Goal: Task Accomplishment & Management: Complete application form

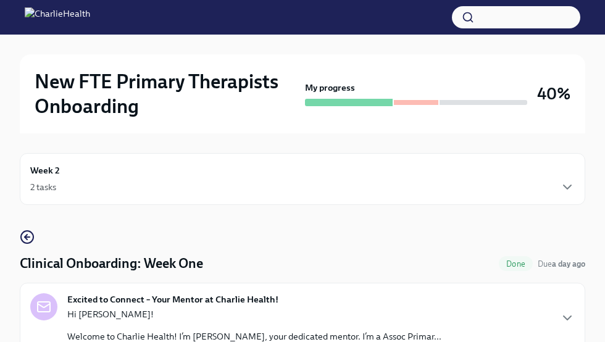
click at [408, 104] on div at bounding box center [416, 102] width 44 height 5
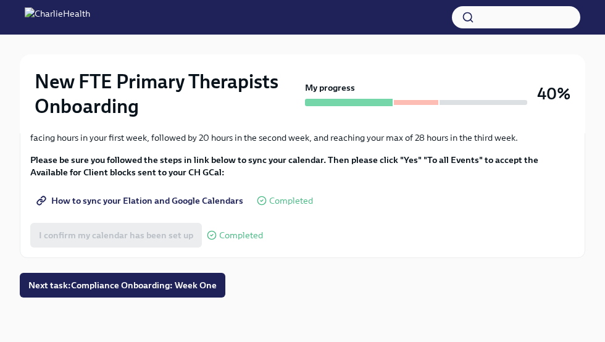
scroll to position [1937, 0]
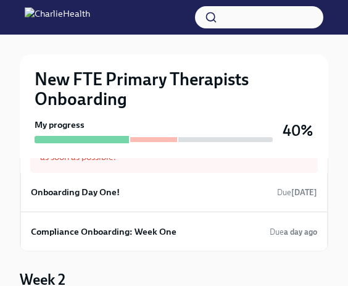
scroll to position [143, 0]
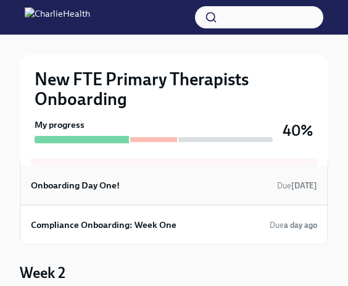
click at [140, 189] on div "Onboarding Day One! Due 5 days ago" at bounding box center [174, 185] width 286 height 19
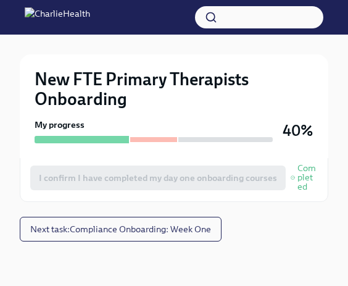
scroll to position [1949, 0]
click at [139, 228] on span "Next task : Compliance Onboarding: Week One" at bounding box center [120, 229] width 181 height 12
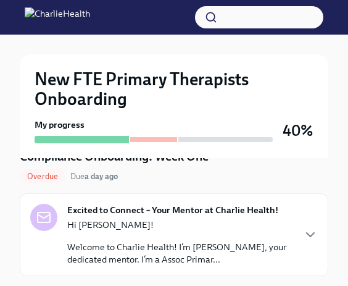
click at [139, 228] on p "Hi [PERSON_NAME]!" at bounding box center [180, 224] width 226 height 12
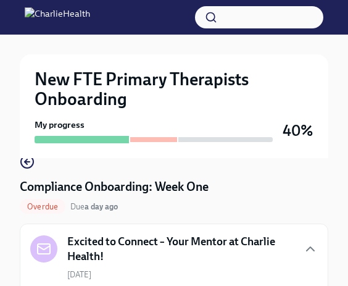
scroll to position [105, 0]
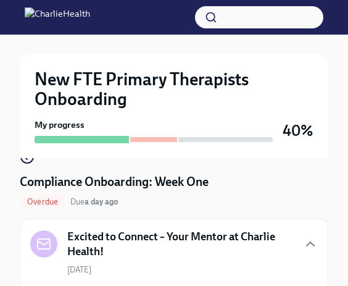
click at [49, 204] on span "Overdue" at bounding box center [43, 201] width 46 height 9
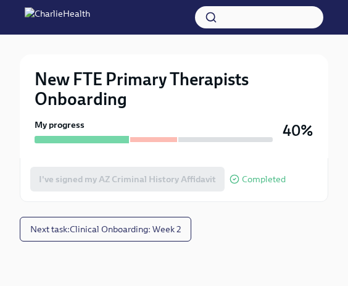
scroll to position [2596, 0]
click at [170, 220] on button "Next task : Clinical Onboarding: Week 2" at bounding box center [106, 229] width 172 height 25
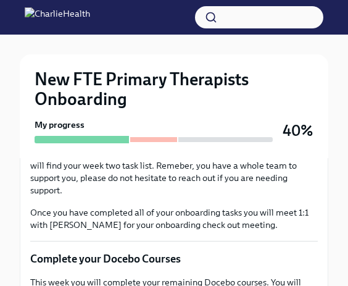
scroll to position [212, 0]
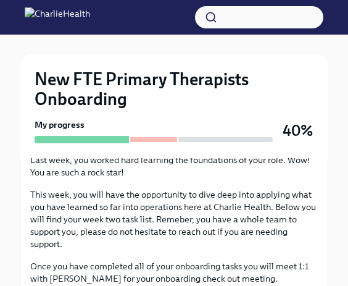
click at [165, 137] on div at bounding box center [153, 139] width 47 height 5
click at [106, 136] on div at bounding box center [82, 139] width 94 height 7
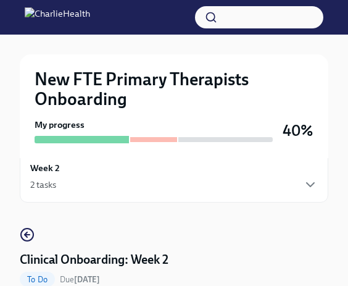
scroll to position [0, 0]
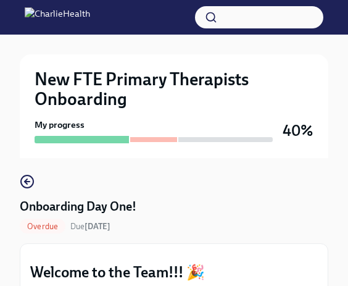
scroll to position [88, 0]
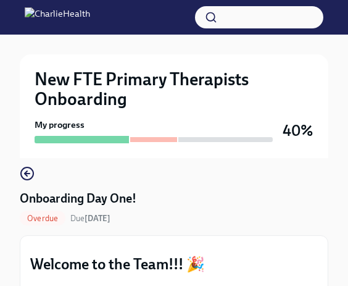
click at [46, 218] on span "Overdue" at bounding box center [43, 217] width 46 height 9
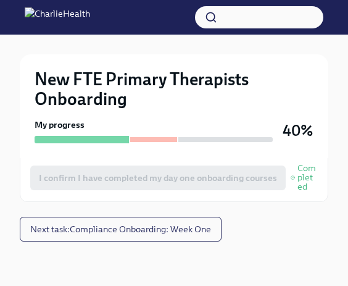
scroll to position [1949, 0]
click at [58, 223] on span "Next task : Compliance Onboarding: Week One" at bounding box center [120, 229] width 181 height 12
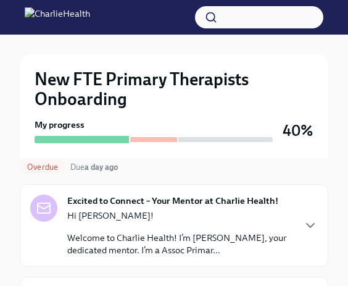
scroll to position [117, 0]
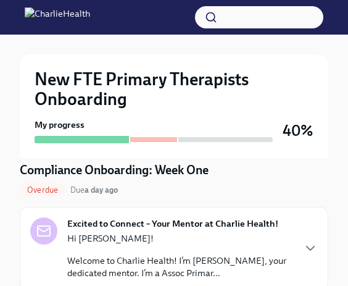
click at [99, 241] on p "Hi [PERSON_NAME]!" at bounding box center [180, 238] width 226 height 12
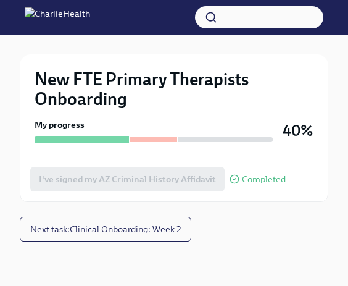
scroll to position [2483, 0]
click at [141, 137] on div at bounding box center [153, 139] width 47 height 5
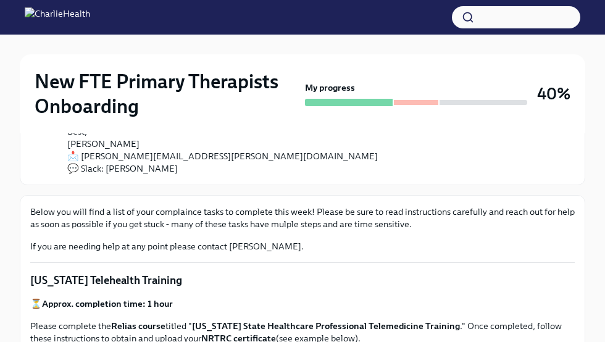
scroll to position [0, 0]
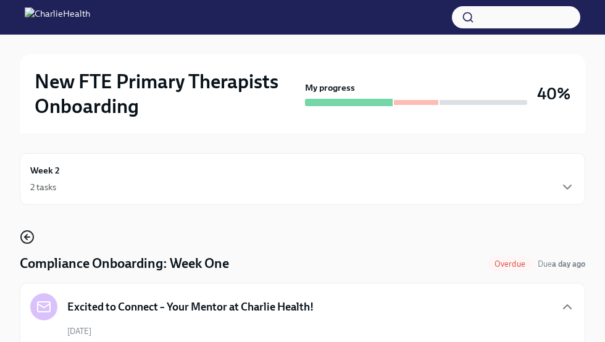
click at [31, 236] on icon "button" at bounding box center [27, 237] width 15 height 15
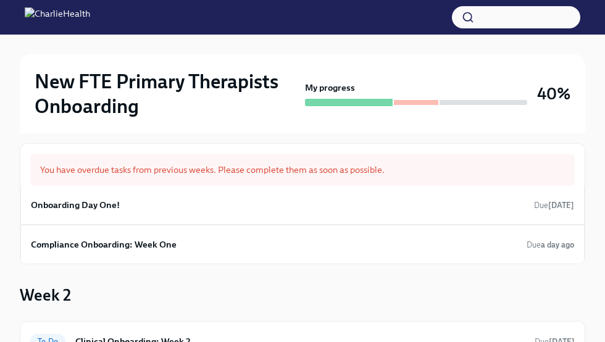
scroll to position [85, 0]
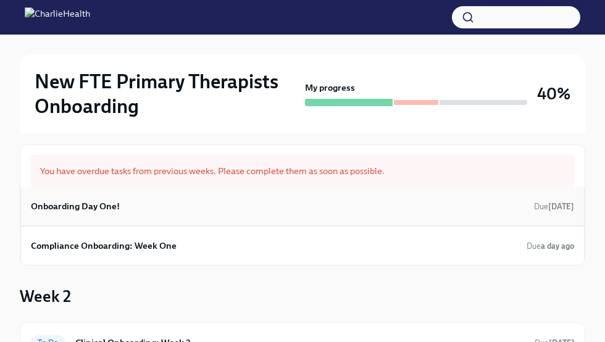
click at [154, 210] on div "Onboarding Day One! Due 5 days ago" at bounding box center [302, 206] width 543 height 19
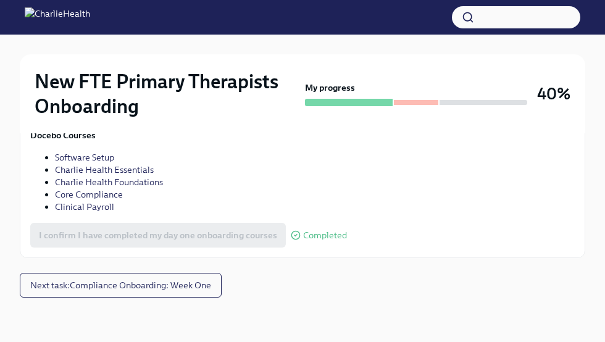
scroll to position [2007, 0]
click at [135, 285] on span "Next task : Compliance Onboarding: Week One" at bounding box center [120, 285] width 181 height 12
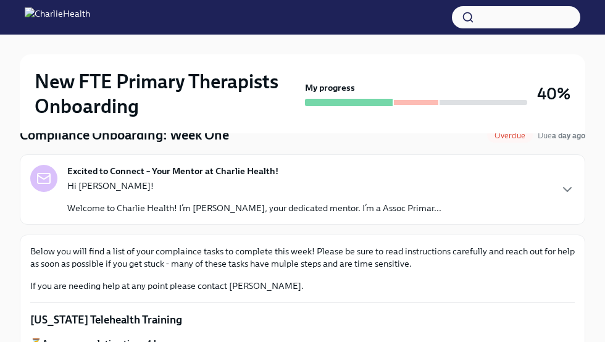
scroll to position [127, 0]
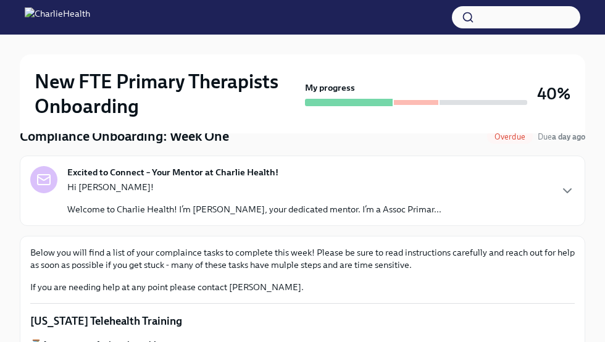
click at [347, 139] on span "Overdue" at bounding box center [510, 136] width 46 height 9
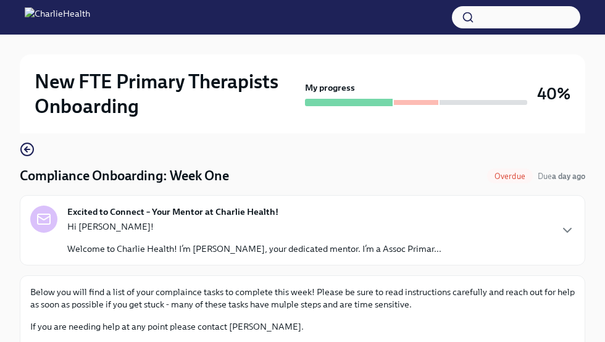
scroll to position [86, 0]
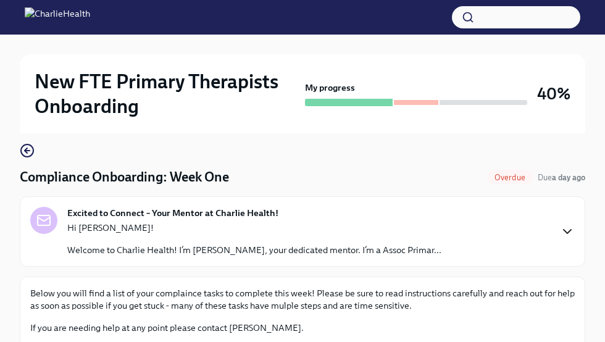
click at [347, 229] on icon "button" at bounding box center [567, 231] width 15 height 15
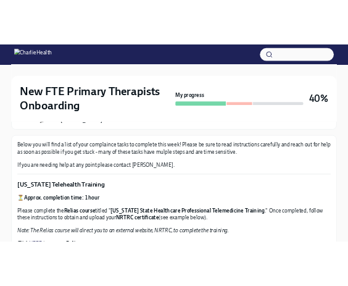
scroll to position [419, 0]
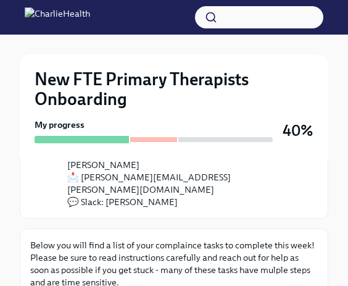
click at [155, 155] on div "New FTE Primary Therapists Onboarding My progress 40%" at bounding box center [174, 106] width 309 height 104
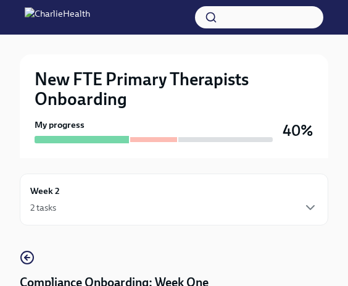
scroll to position [0, 0]
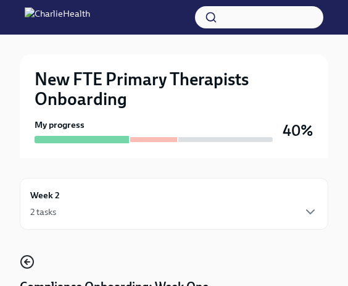
click at [30, 259] on icon "button" at bounding box center [27, 261] width 15 height 15
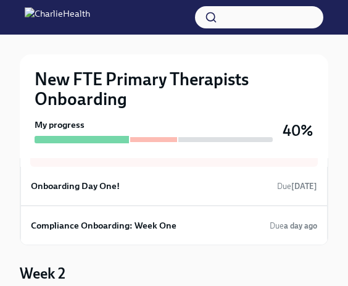
scroll to position [144, 0]
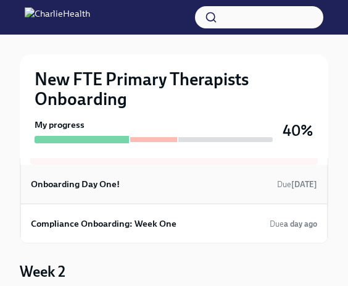
click at [80, 193] on div "Onboarding Day One! Due 5 days ago" at bounding box center [174, 184] width 286 height 19
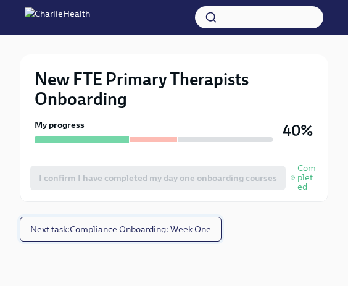
click at [120, 227] on span "Next task : Compliance Onboarding: Week One" at bounding box center [120, 229] width 181 height 12
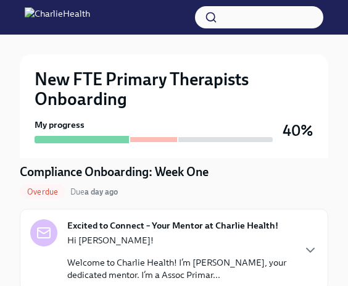
scroll to position [114, 0]
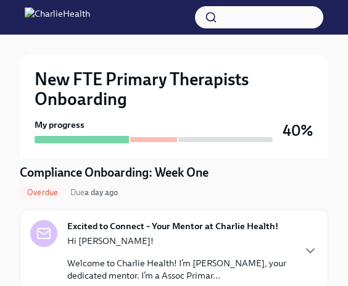
click at [295, 247] on div "Excited to Connect – Your Mentor at Charlie Health! Hi Nicole! Welcome to Charl…" at bounding box center [174, 251] width 288 height 62
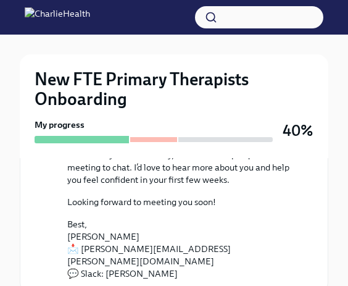
scroll to position [346, 0]
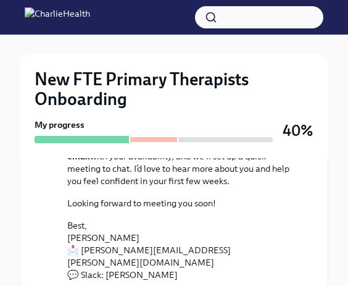
click at [101, 249] on p "Best, Shelby Collins 📩 shelby.collins@charliehealth.com 💬 Slack: Shelby Collins" at bounding box center [182, 250] width 231 height 62
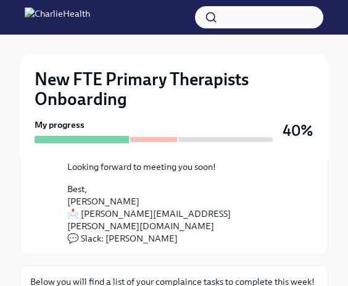
scroll to position [384, 0]
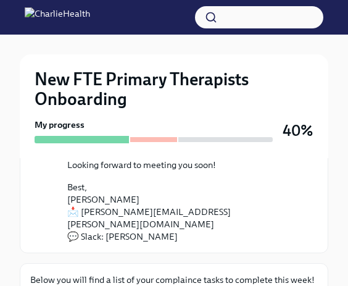
click at [159, 225] on p "Best, Shelby Collins 📩 shelby.collins@charliehealth.com 💬 Slack: Shelby Collins" at bounding box center [182, 212] width 231 height 62
click at [109, 220] on p "Best, Shelby Collins 📩 shelby.collins@charliehealth.com 💬 Slack: Shelby Collins" at bounding box center [182, 212] width 231 height 62
click at [71, 224] on p "Best, Shelby Collins 📩 shelby.collins@charliehealth.com 💬 Slack: Shelby Collins" at bounding box center [182, 212] width 231 height 62
click at [69, 190] on p "Best, Shelby Collins 📩 shelby.collins@charliehealth.com 💬 Slack: Shelby Collins" at bounding box center [182, 212] width 231 height 62
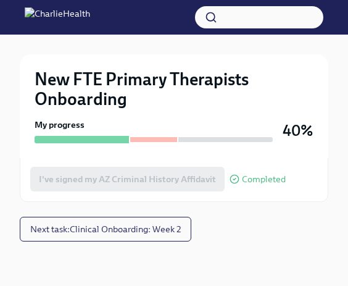
scroll to position [2596, 0]
click at [185, 230] on button "Next task : Clinical Onboarding: Week 2" at bounding box center [106, 229] width 172 height 25
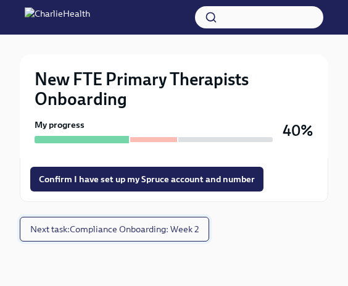
scroll to position [1841, 0]
click at [189, 228] on span "Next task : Compliance Onboarding: Week 2" at bounding box center [114, 229] width 168 height 12
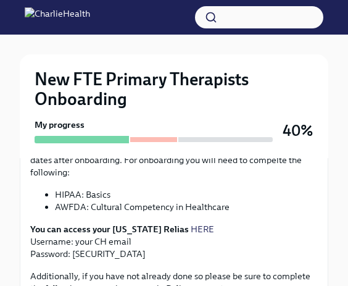
scroll to position [474, 0]
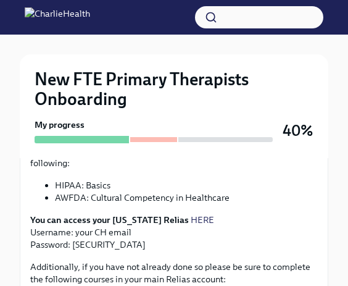
click at [191, 214] on link "HERE" at bounding box center [202, 219] width 23 height 11
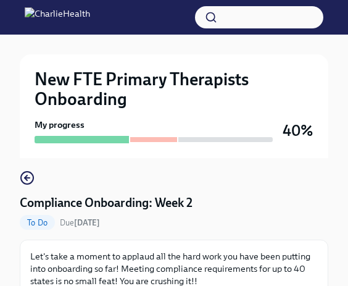
scroll to position [0, 0]
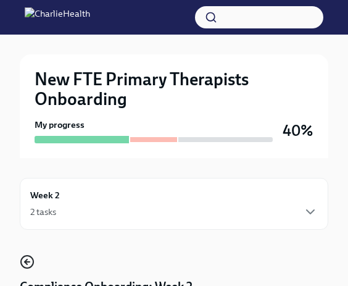
click at [31, 259] on circle "button" at bounding box center [27, 261] width 12 height 12
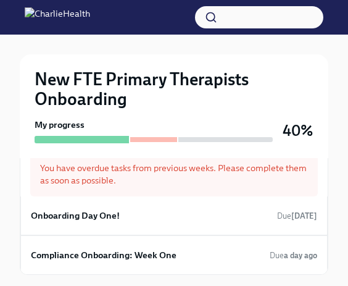
scroll to position [112, 0]
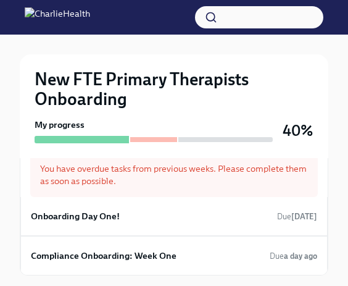
click at [131, 138] on div at bounding box center [153, 139] width 47 height 5
click at [119, 139] on div at bounding box center [82, 139] width 94 height 7
click at [148, 144] on div "New FTE Primary Therapists Onboarding My progress 40%" at bounding box center [174, 106] width 309 height 104
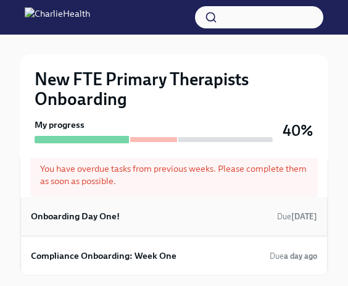
click at [154, 204] on div "Onboarding Day One! Due 5 days ago" at bounding box center [173, 216] width 307 height 39
click at [114, 214] on h6 "Onboarding Day One!" at bounding box center [75, 216] width 89 height 14
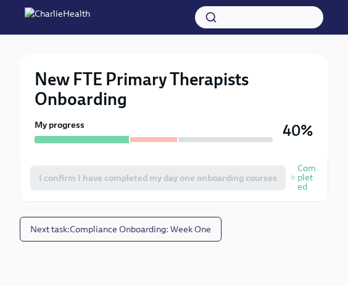
scroll to position [1841, 0]
click at [96, 104] on link "Software Setup" at bounding box center [84, 98] width 59 height 11
click at [139, 116] on link "Charlie Health Essentials" at bounding box center [104, 110] width 99 height 11
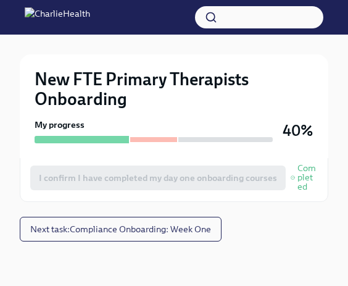
click at [144, 128] on link "Charlie Health Foundations" at bounding box center [109, 122] width 108 height 11
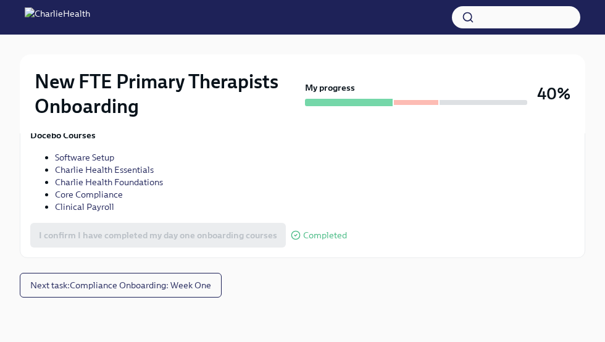
scroll to position [1718, 0]
click at [120, 285] on span "Next task : Compliance Onboarding: Week One" at bounding box center [120, 285] width 181 height 12
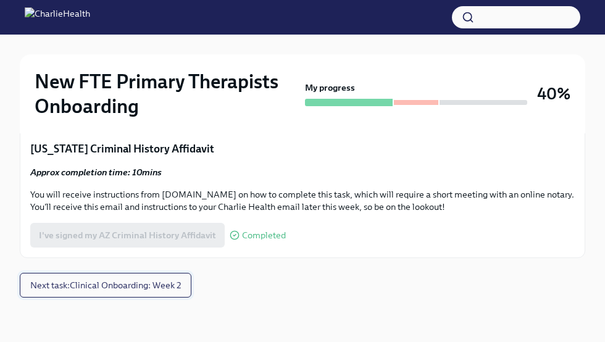
click at [120, 213] on p "You will receive instructions from Proof.com on how to complete this task, whic…" at bounding box center [302, 200] width 544 height 25
click at [120, 285] on span "Next task : Clinical Onboarding: Week 2" at bounding box center [105, 285] width 151 height 12
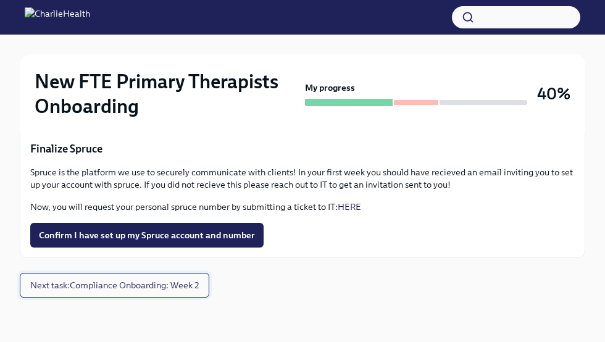
scroll to position [1522, 0]
click at [168, 285] on span "Next task : Compliance Onboarding: Week 2" at bounding box center [114, 285] width 168 height 12
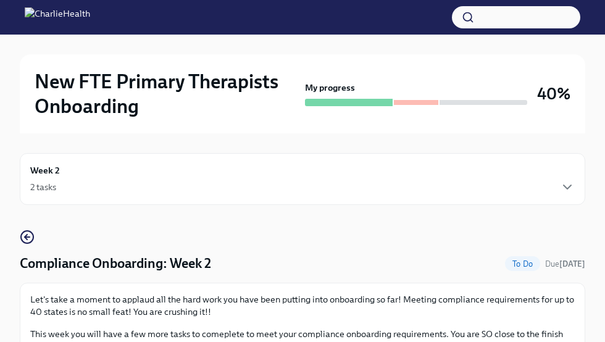
click at [347, 97] on div "My progress" at bounding box center [416, 93] width 222 height 25
click at [347, 189] on icon "button" at bounding box center [567, 187] width 15 height 15
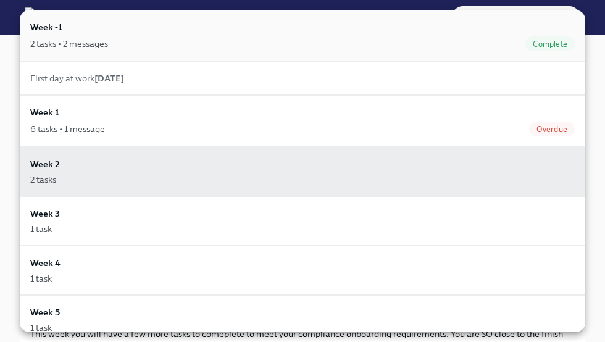
click at [63, 34] on div "Week -1 2 tasks • 2 messages Complete" at bounding box center [302, 35] width 544 height 31
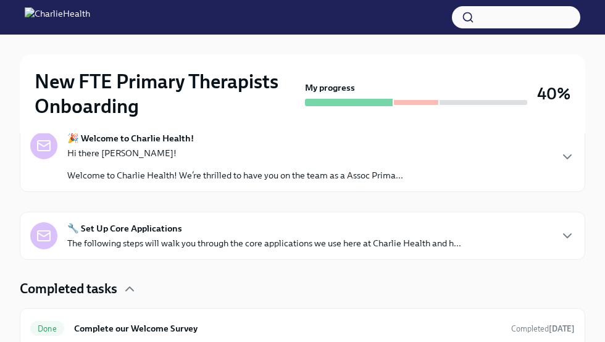
scroll to position [291, 0]
click at [209, 180] on p "Welcome to Charlie Health! We’re thrilled to have you on the team as a Assoc Pr…" at bounding box center [235, 174] width 336 height 12
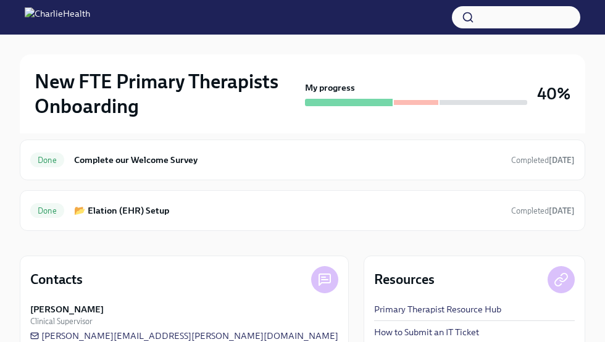
click at [209, 91] on div "🔧 Set Up Core Applications The following steps will walk you through the core a…" at bounding box center [302, 67] width 565 height 48
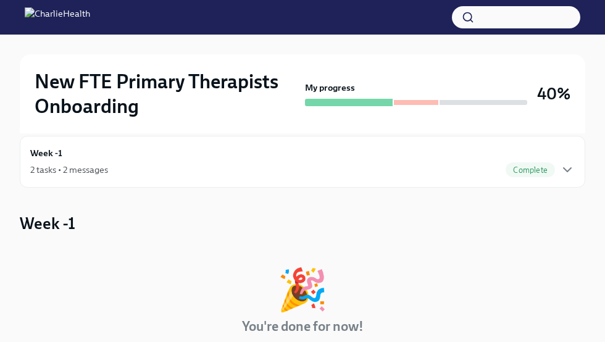
scroll to position [22, 0]
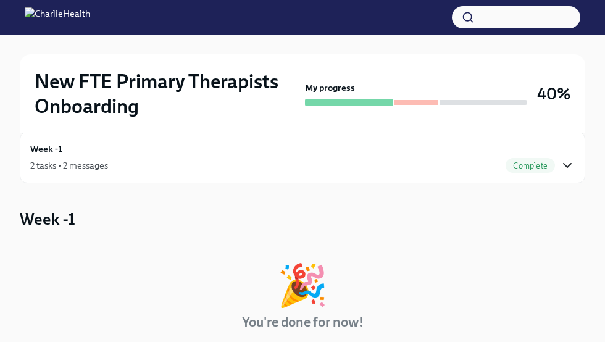
click at [347, 166] on icon "button" at bounding box center [566, 166] width 7 height 4
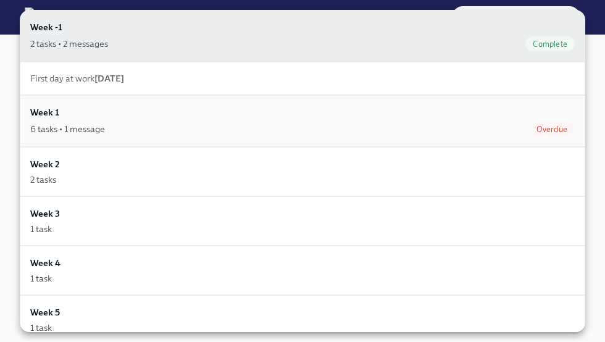
click at [154, 138] on div "Week 1 6 tasks • 1 message Overdue" at bounding box center [302, 121] width 565 height 52
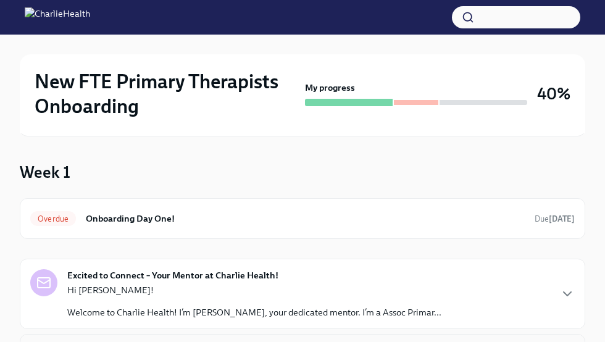
scroll to position [67, 0]
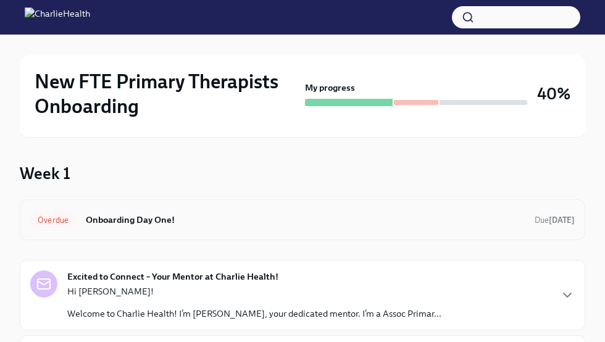
click at [86, 213] on h6 "Onboarding Day One!" at bounding box center [305, 220] width 439 height 14
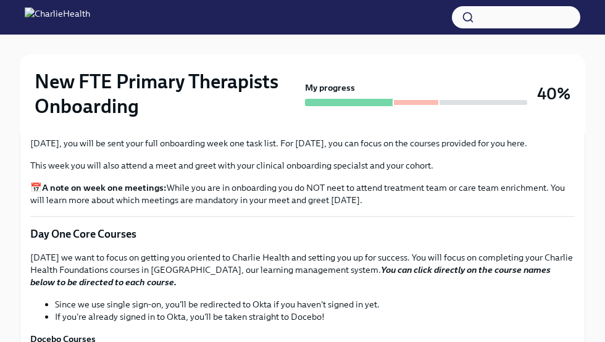
scroll to position [1471, 0]
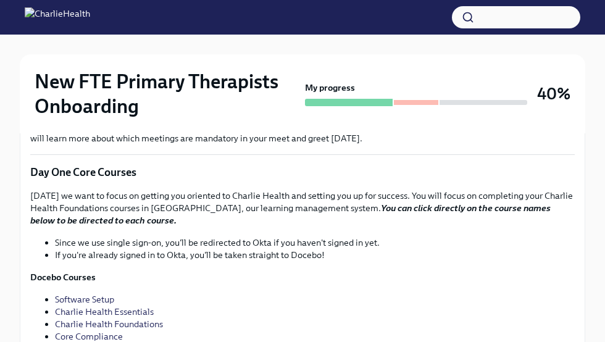
scroll to position [1580, 0]
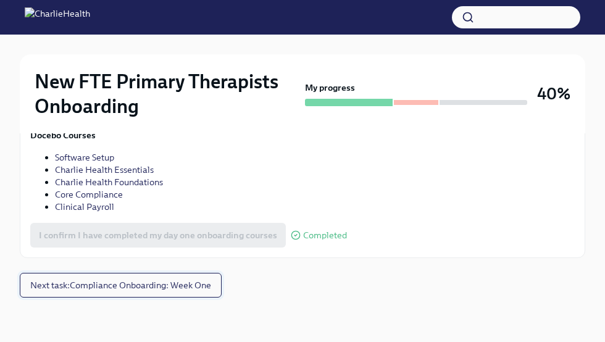
click at [165, 285] on span "Next task : Compliance Onboarding: Week One" at bounding box center [120, 285] width 181 height 12
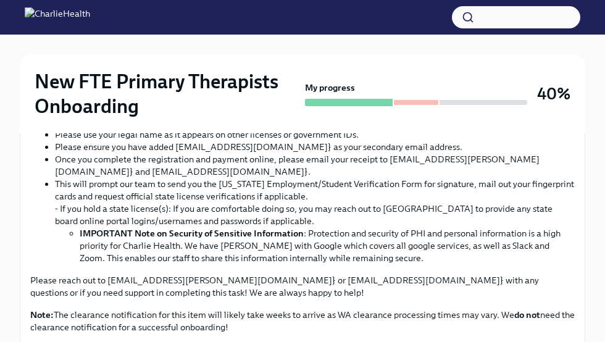
scroll to position [855, 0]
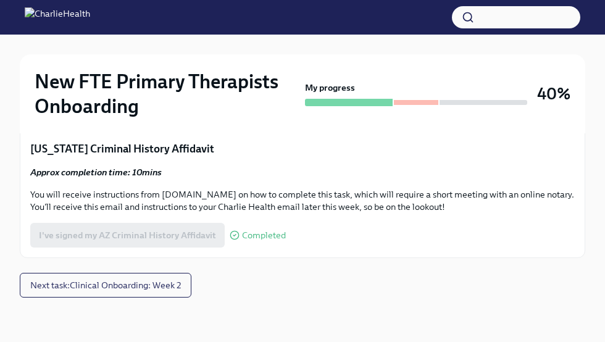
scroll to position [1874, 0]
click at [96, 273] on button "Next task : Clinical Onboarding: Week 2" at bounding box center [106, 285] width 172 height 25
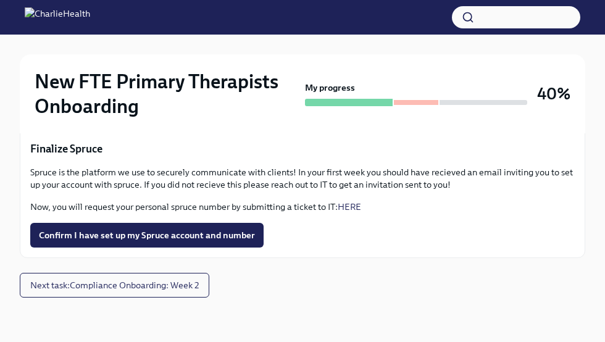
scroll to position [1330, 0]
click at [197, 115] on textarea "To complete this task, please enter the date of your mentor meeting / shadowing:" at bounding box center [277, 107] width 478 height 15
type textarea "09/10/2025"
click at [347, 114] on span "Submit" at bounding box center [551, 107] width 29 height 12
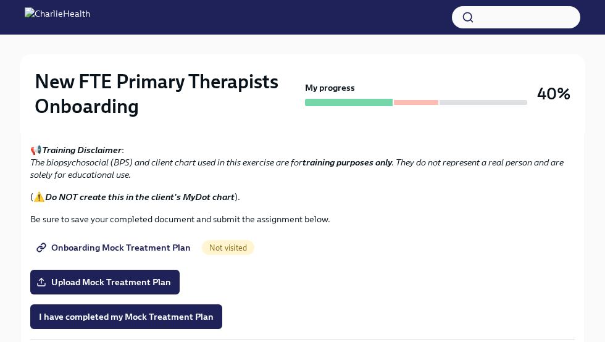
scroll to position [834, 0]
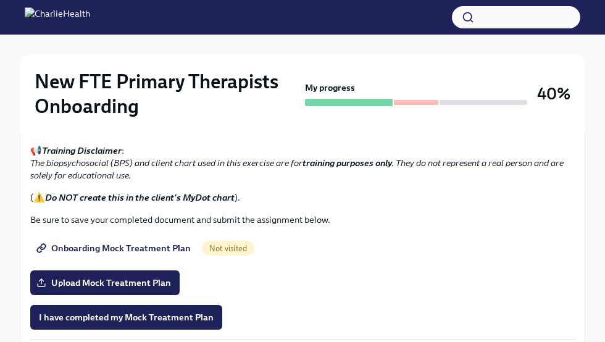
click at [212, 59] on span "I confirm I have reviewed the MBC training materials" at bounding box center [147, 52] width 217 height 12
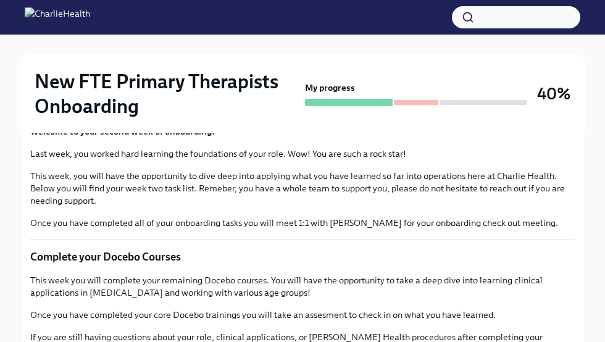
scroll to position [0, 0]
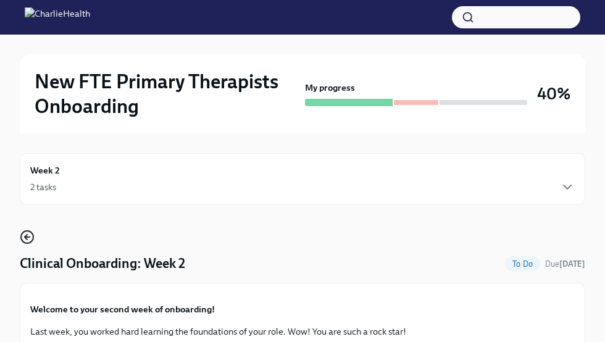
click at [27, 237] on icon "button" at bounding box center [27, 237] width 5 height 0
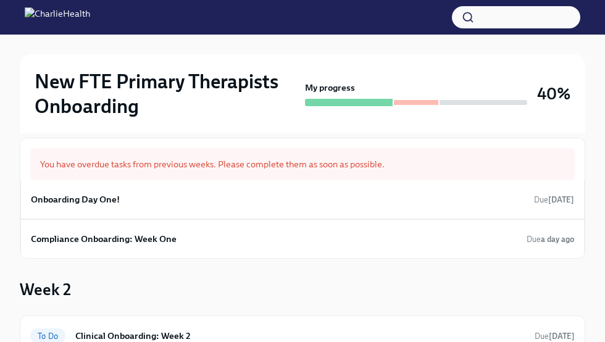
scroll to position [78, 0]
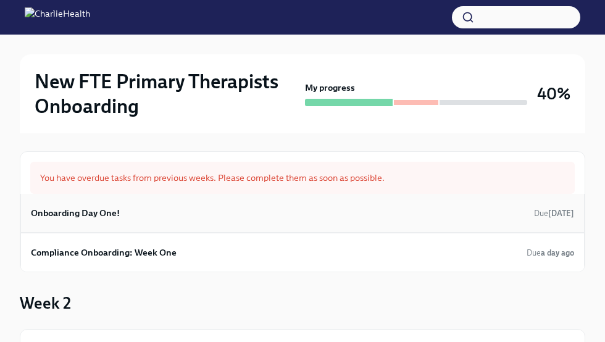
click at [347, 220] on div "Onboarding Day One! Due 5 days ago" at bounding box center [302, 213] width 543 height 19
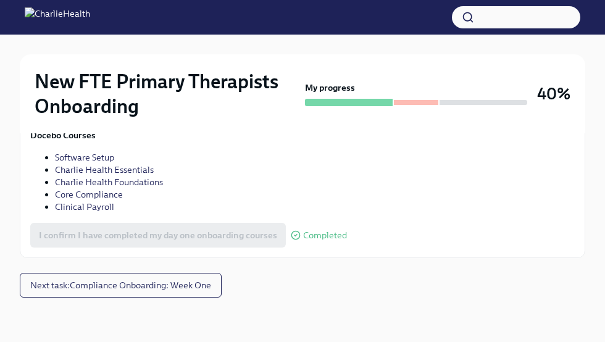
scroll to position [2007, 0]
click at [194, 285] on span "Next task : Compliance Onboarding: Week One" at bounding box center [120, 285] width 181 height 12
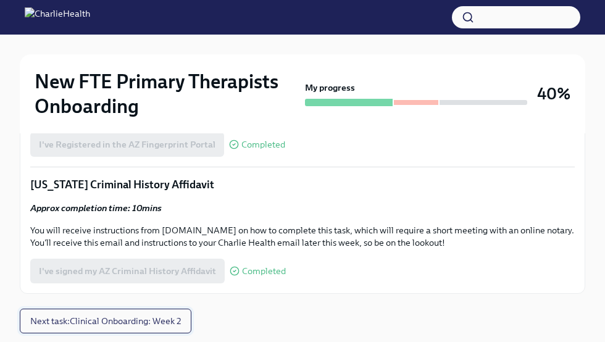
scroll to position [1874, 0]
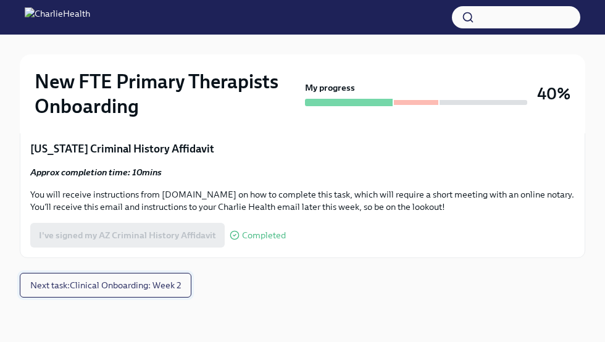
click at [161, 283] on span "Next task : Clinical Onboarding: Week 2" at bounding box center [105, 285] width 151 height 12
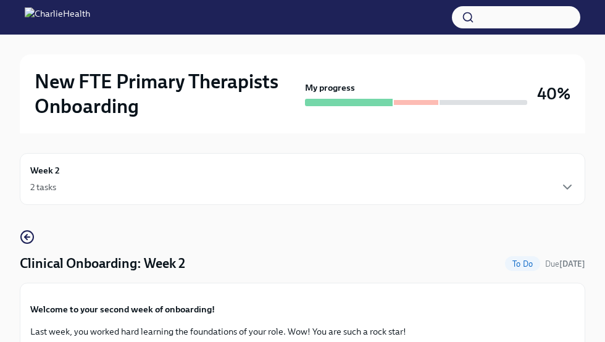
click at [98, 180] on div "2 tasks" at bounding box center [302, 187] width 544 height 15
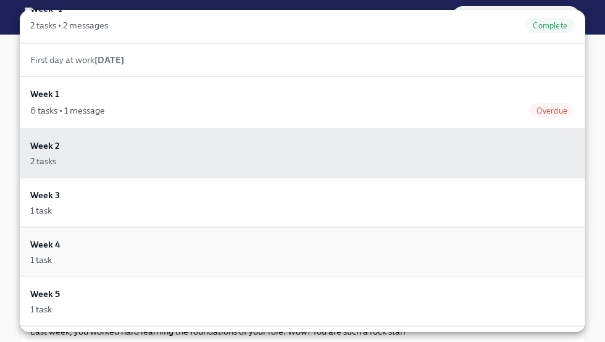
scroll to position [23, 0]
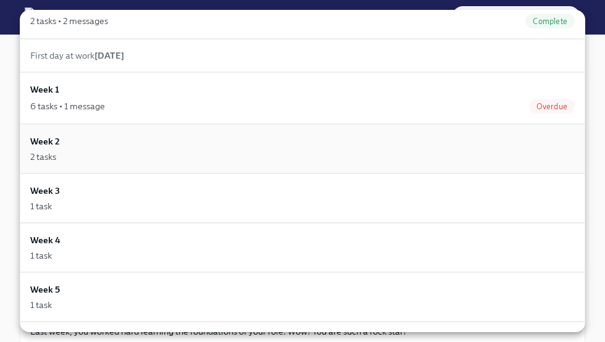
click at [176, 160] on div "2 tasks" at bounding box center [302, 157] width 544 height 12
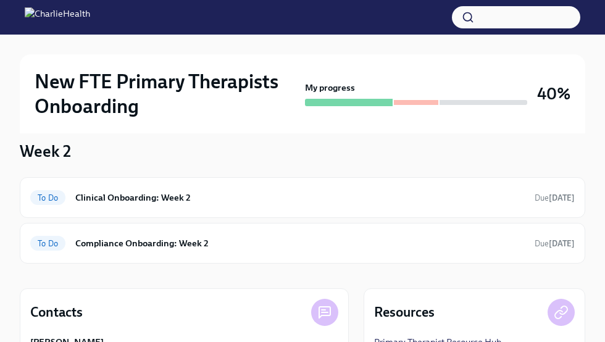
scroll to position [236, 0]
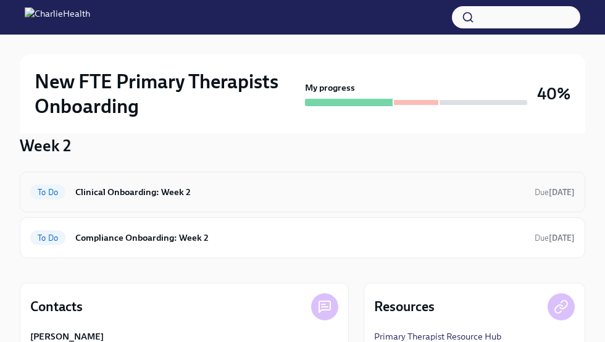
click at [207, 195] on h6 "Clinical Onboarding: Week 2" at bounding box center [299, 192] width 449 height 14
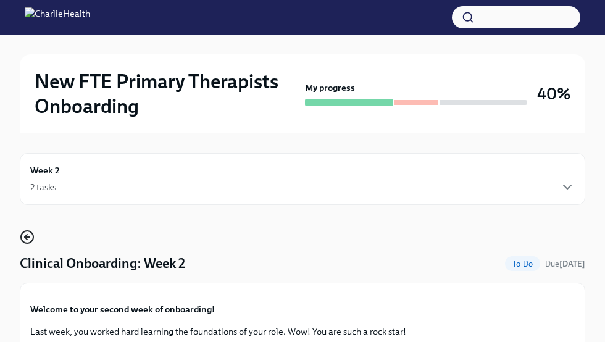
click at [25, 235] on icon "button" at bounding box center [26, 236] width 2 height 5
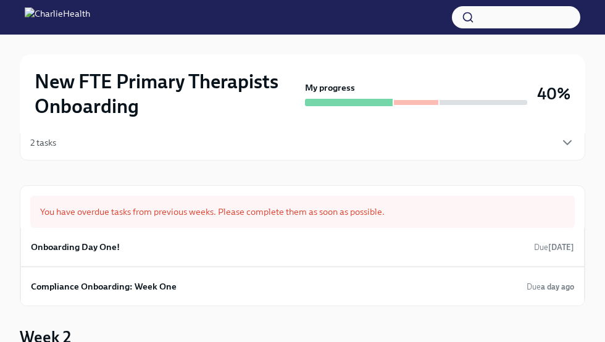
scroll to position [23, 0]
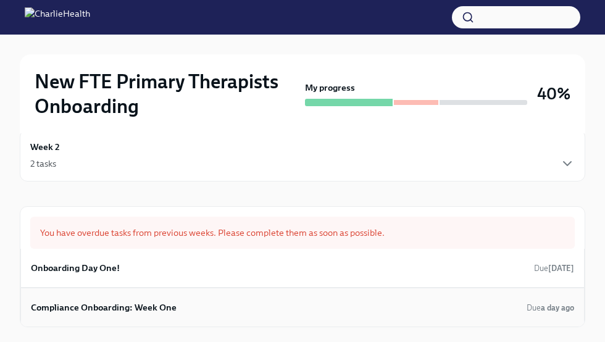
click at [193, 285] on div "Compliance Onboarding: Week One Due a day ago" at bounding box center [302, 307] width 543 height 19
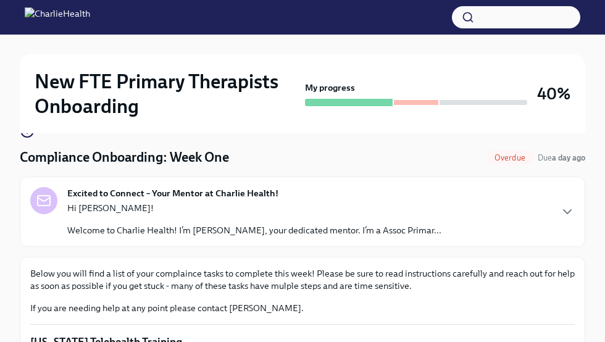
scroll to position [60, 0]
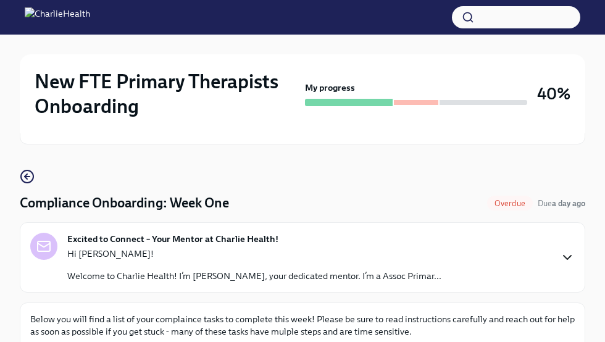
click at [347, 256] on icon "button" at bounding box center [567, 257] width 15 height 15
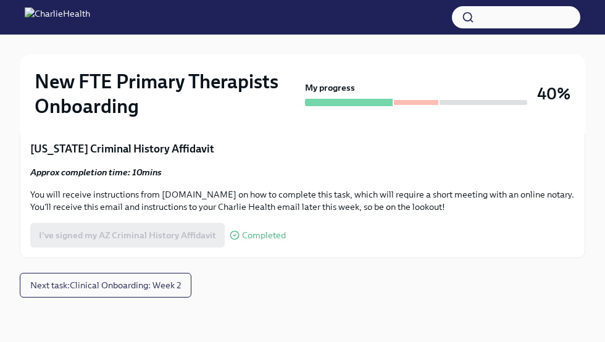
scroll to position [2051, 0]
click at [148, 285] on span "Next task : Clinical Onboarding: Week 2" at bounding box center [105, 285] width 151 height 12
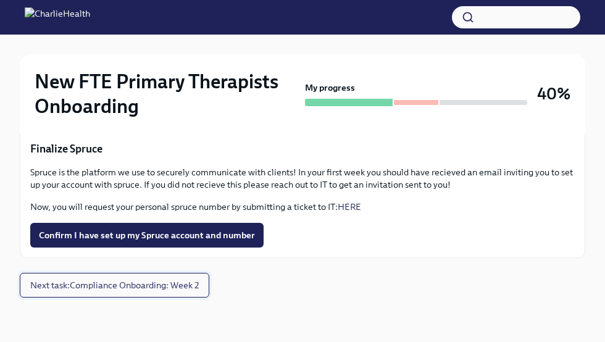
scroll to position [1522, 0]
click at [181, 285] on button "Next task : Compliance Onboarding: Week 2" at bounding box center [114, 285] width 189 height 25
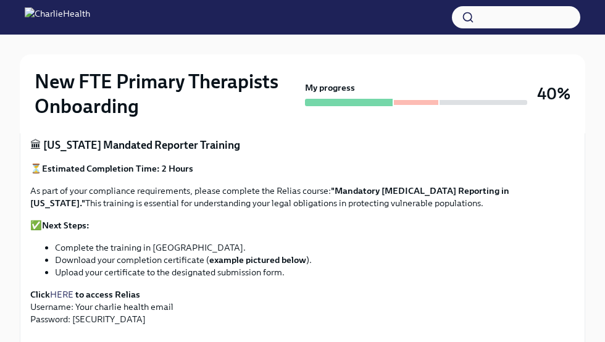
scroll to position [665, 0]
click at [62, 285] on link "HERE" at bounding box center [61, 294] width 23 height 11
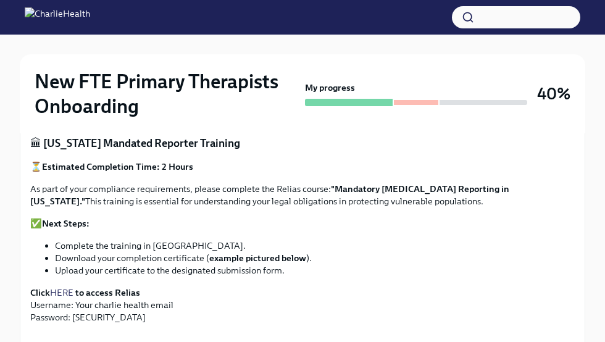
scroll to position [682, 0]
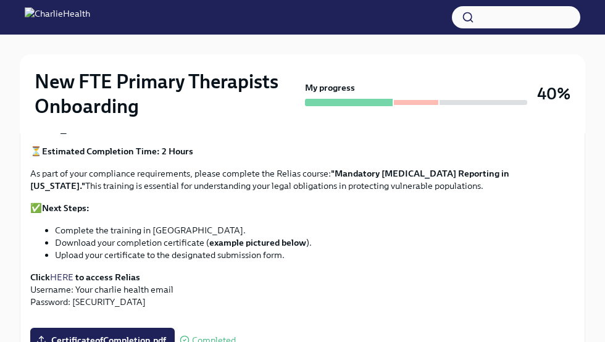
click at [65, 276] on link "HERE" at bounding box center [61, 276] width 23 height 11
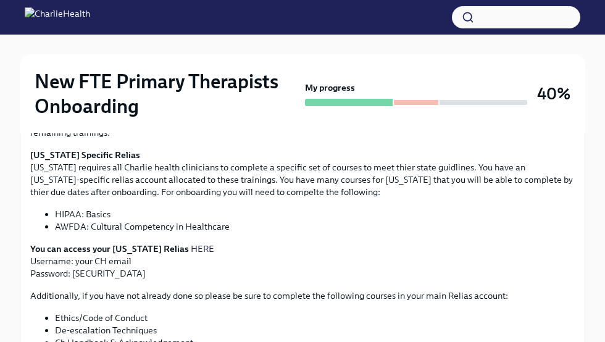
scroll to position [321, 0]
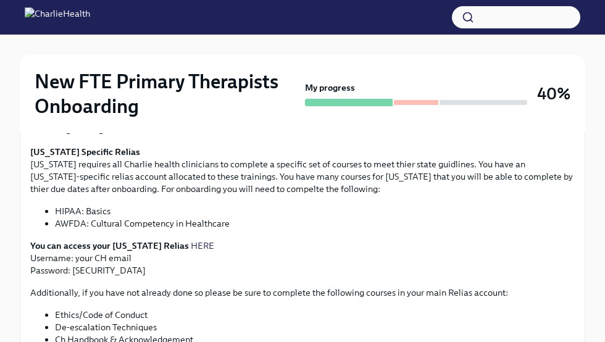
click at [191, 246] on link "HERE" at bounding box center [202, 245] width 23 height 11
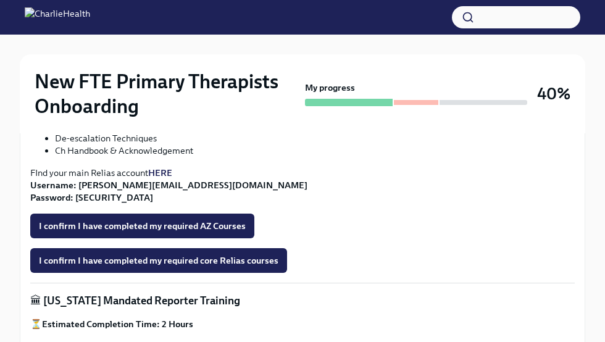
scroll to position [508, 0]
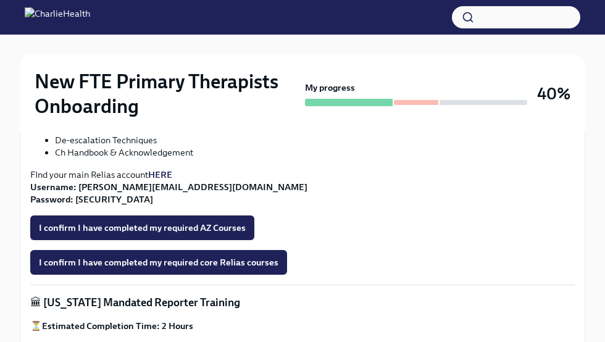
click at [160, 174] on strong "HERE" at bounding box center [160, 174] width 24 height 11
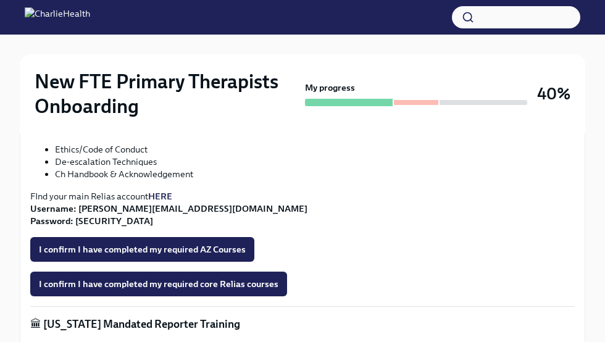
scroll to position [482, 0]
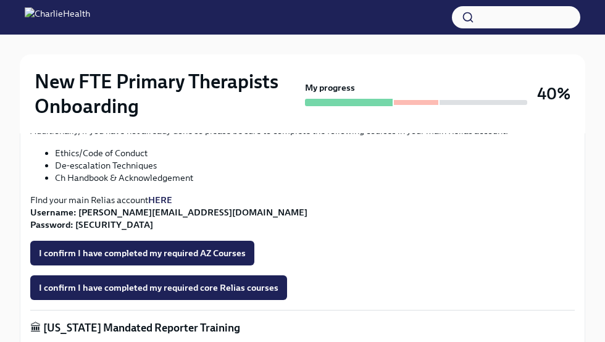
click at [94, 151] on li "Ethics/Code of Conduct" at bounding box center [315, 153] width 520 height 12
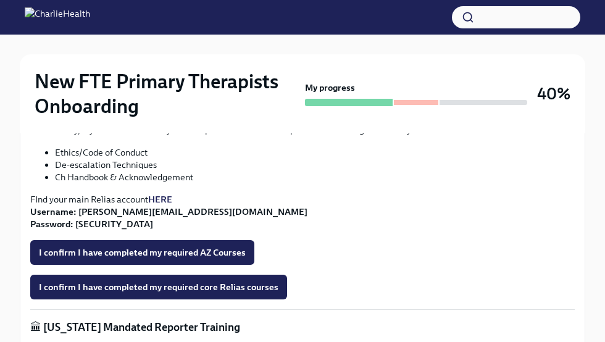
scroll to position [494, 0]
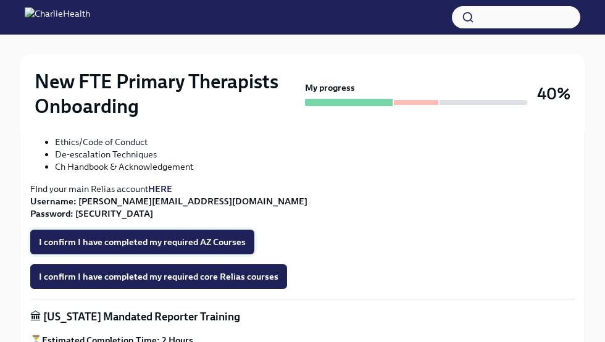
click at [191, 238] on span "I confirm I have completed my required AZ Courses" at bounding box center [142, 242] width 207 height 12
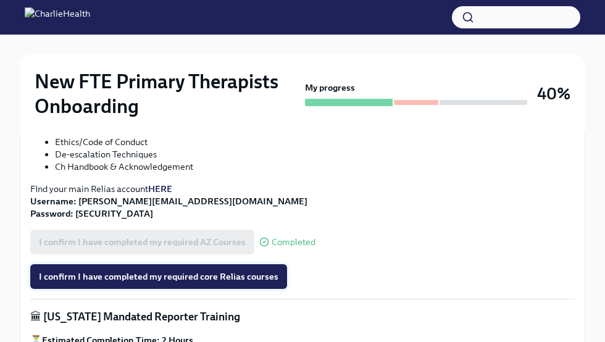
click at [220, 270] on span "I confirm I have completed my required core Relias courses" at bounding box center [158, 276] width 239 height 12
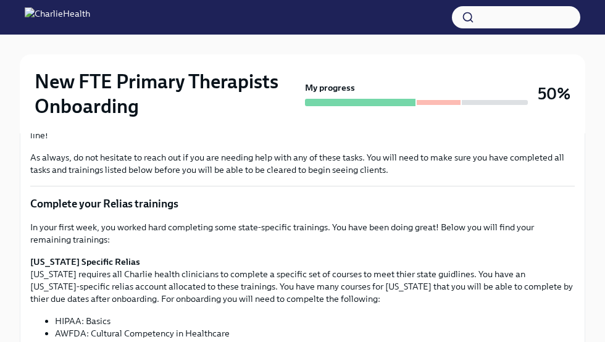
scroll to position [0, 0]
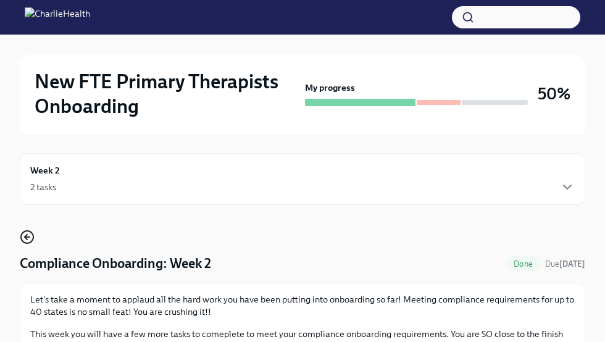
click at [27, 238] on icon "button" at bounding box center [27, 237] width 15 height 15
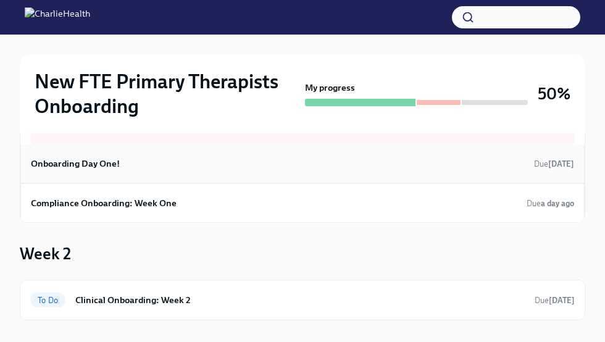
scroll to position [235, 0]
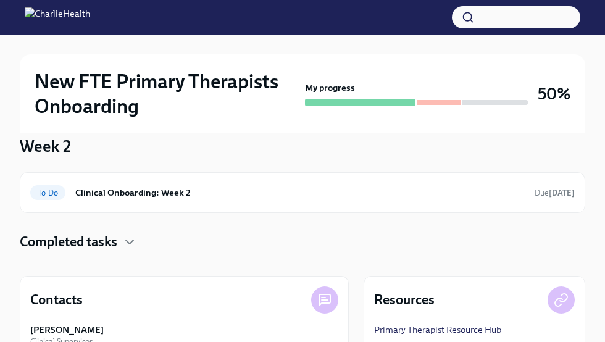
click at [120, 244] on div "Completed tasks" at bounding box center [302, 242] width 565 height 19
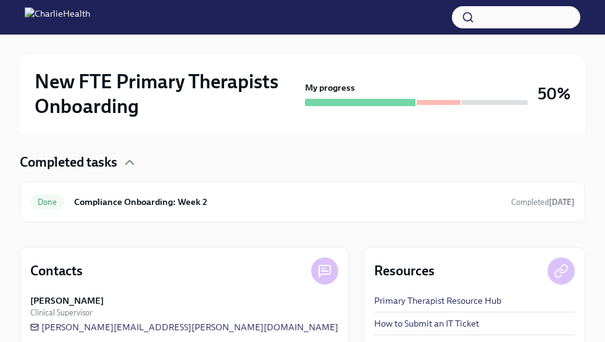
scroll to position [313, 0]
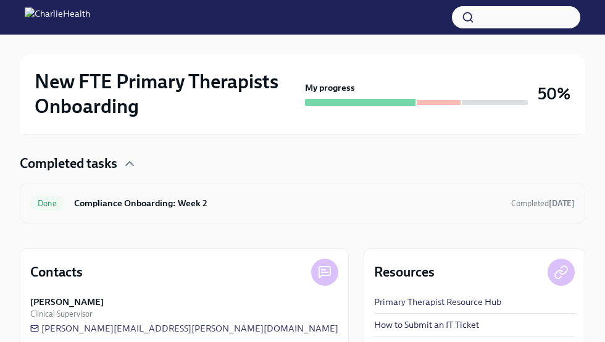
click at [109, 201] on h6 "Compliance Onboarding: Week 2" at bounding box center [287, 203] width 427 height 14
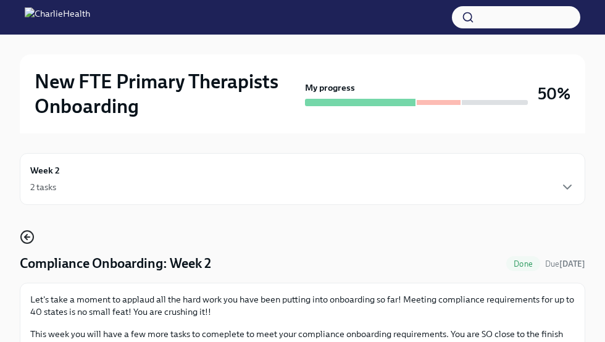
click at [23, 236] on icon "button" at bounding box center [27, 237] width 15 height 15
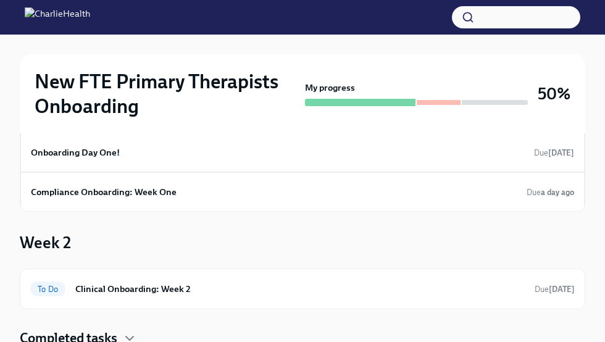
scroll to position [135, 0]
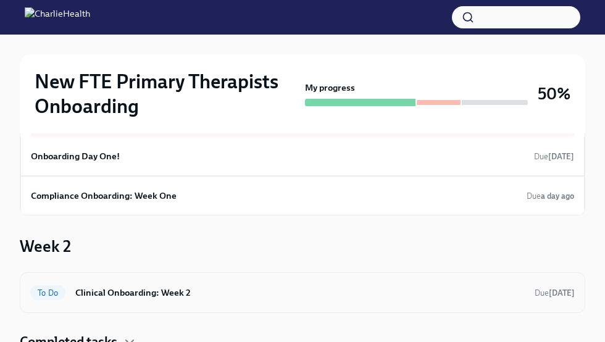
click at [167, 284] on div "To Do Clinical Onboarding: Week 2 Due in 4 days" at bounding box center [302, 293] width 544 height 20
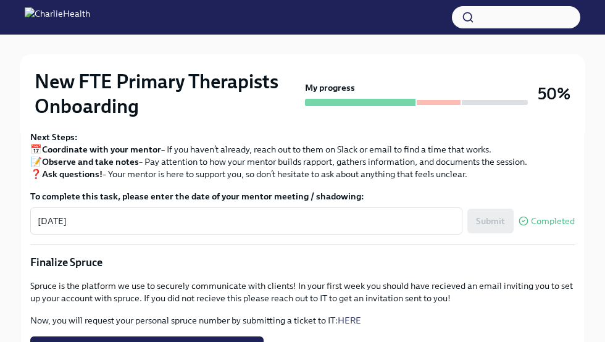
scroll to position [1022, 0]
